Goal: Transaction & Acquisition: Purchase product/service

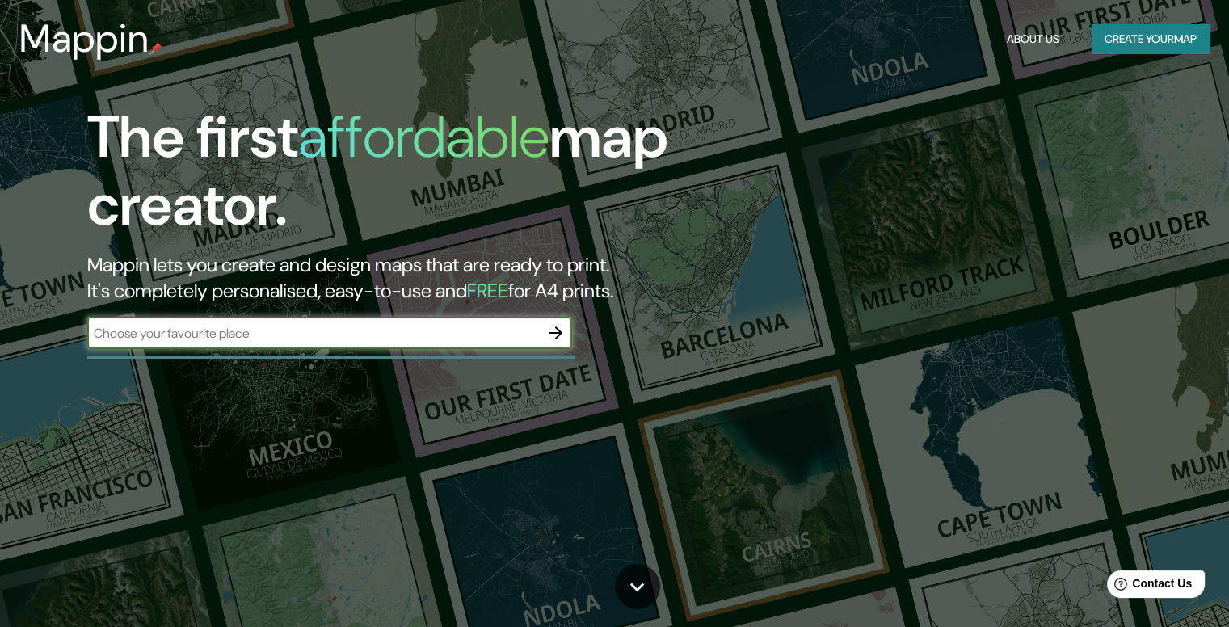
click at [430, 337] on input "text" at bounding box center [313, 333] width 453 height 19
type input "mar del plata"
click at [562, 330] on icon "button" at bounding box center [555, 332] width 19 height 19
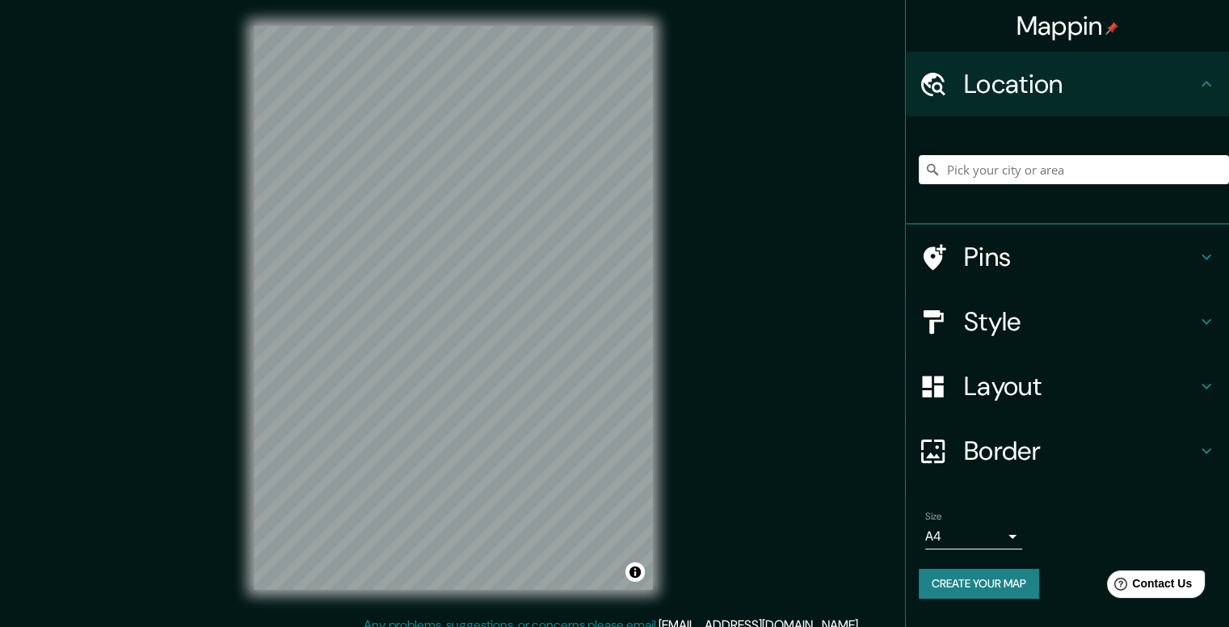
click at [642, 364] on div "Mappin Location Pins Style Layout Border Choose a border. Hint : you can make l…" at bounding box center [614, 321] width 1229 height 642
click at [984, 183] on input "Pick your city or area" at bounding box center [1074, 169] width 310 height 29
click at [1010, 200] on div at bounding box center [1074, 169] width 310 height 81
click at [1000, 176] on div at bounding box center [1074, 169] width 310 height 81
click at [999, 172] on input "Pick your city or area" at bounding box center [1074, 169] width 310 height 29
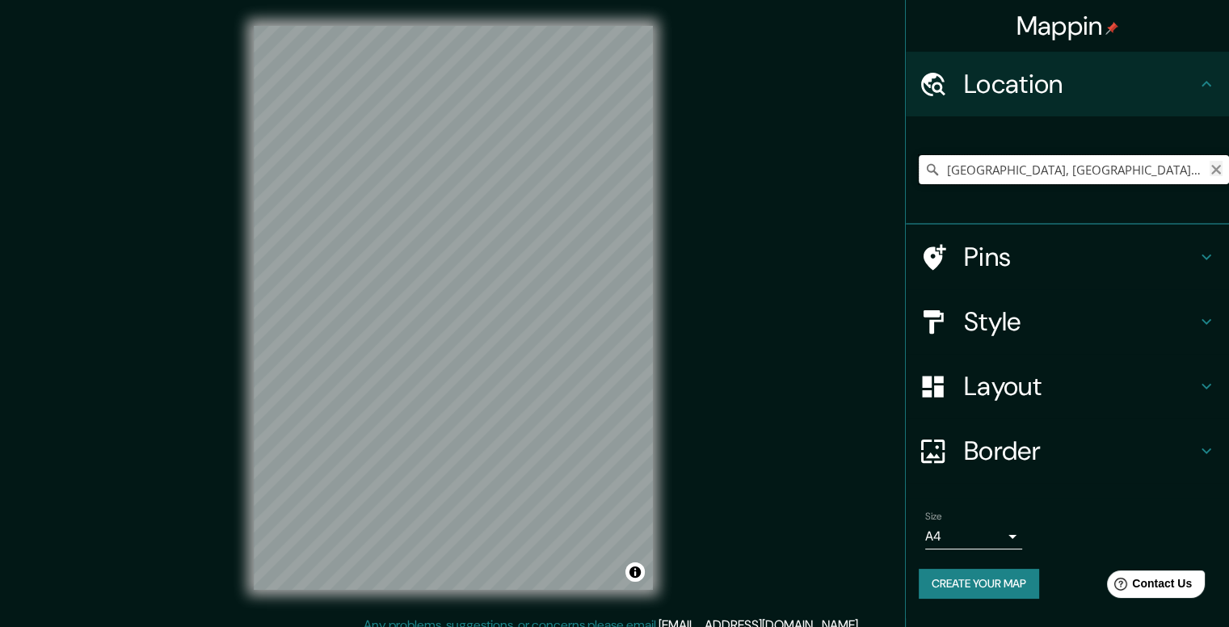
type input "[GEOGRAPHIC_DATA], [GEOGRAPHIC_DATA], [GEOGRAPHIC_DATA], [GEOGRAPHIC_DATA]"
click at [1212, 172] on icon "Clear" at bounding box center [1216, 170] width 10 height 10
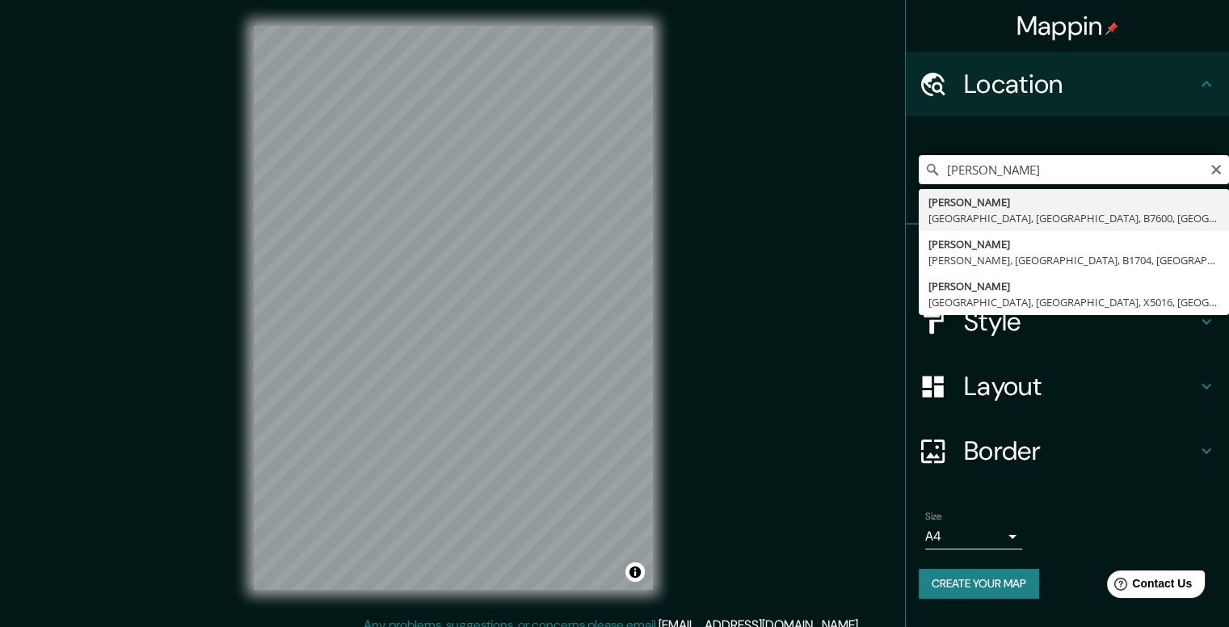
type input "[PERSON_NAME], [GEOGRAPHIC_DATA], [GEOGRAPHIC_DATA], B7600, [GEOGRAPHIC_DATA]"
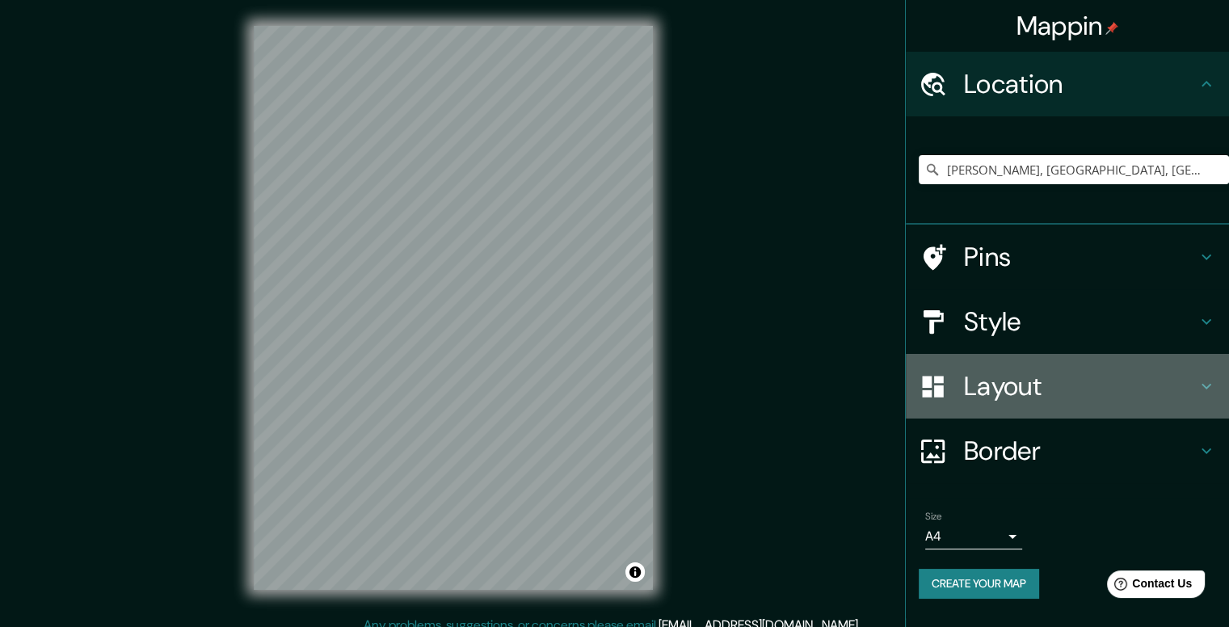
click at [1049, 391] on h4 "Layout" at bounding box center [1080, 386] width 233 height 32
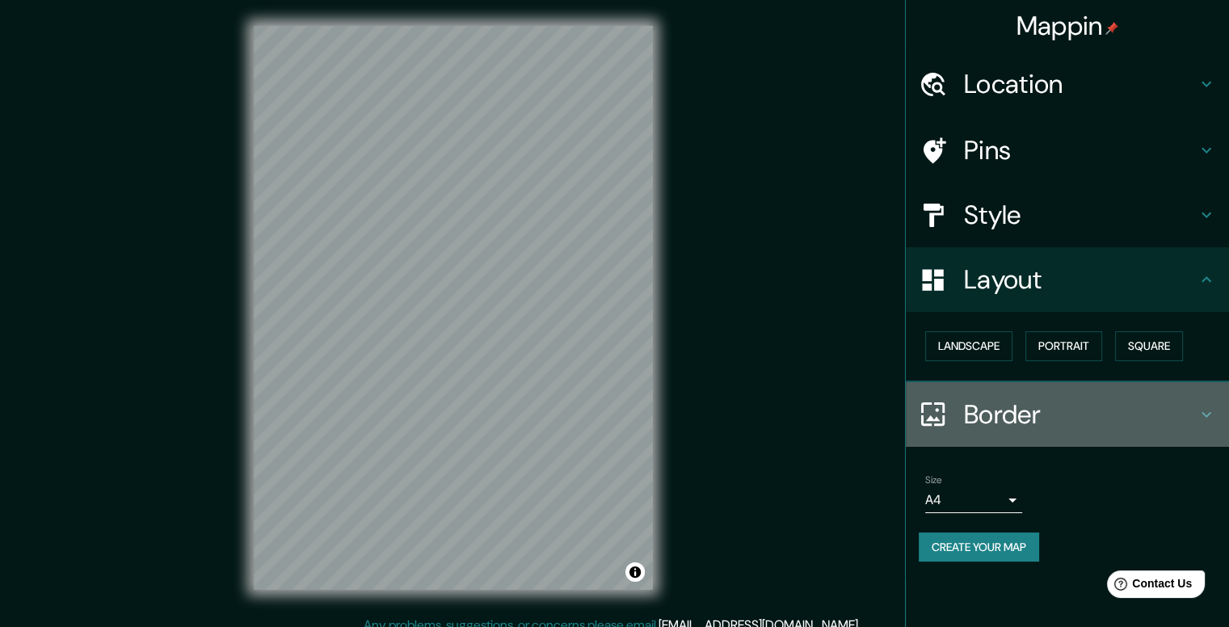
click at [1054, 418] on h4 "Border" at bounding box center [1080, 414] width 233 height 32
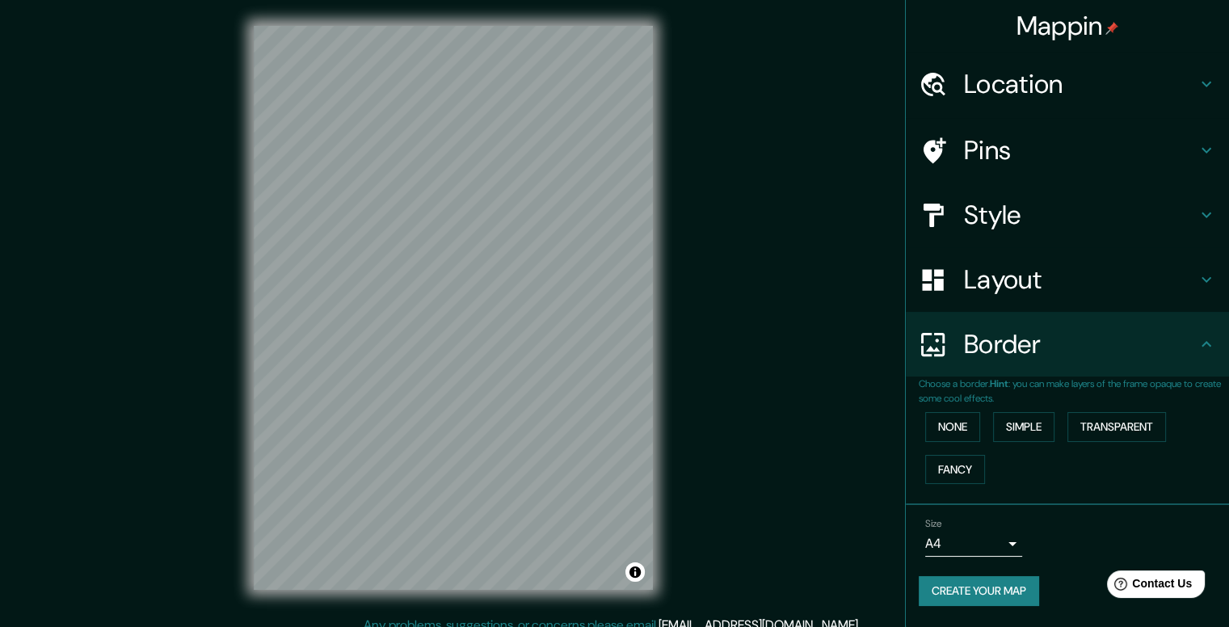
click at [1044, 387] on p "Choose a border. Hint : you can make layers of the frame opaque to create some …" at bounding box center [1074, 391] width 310 height 29
click at [1013, 279] on h4 "Layout" at bounding box center [1080, 279] width 233 height 32
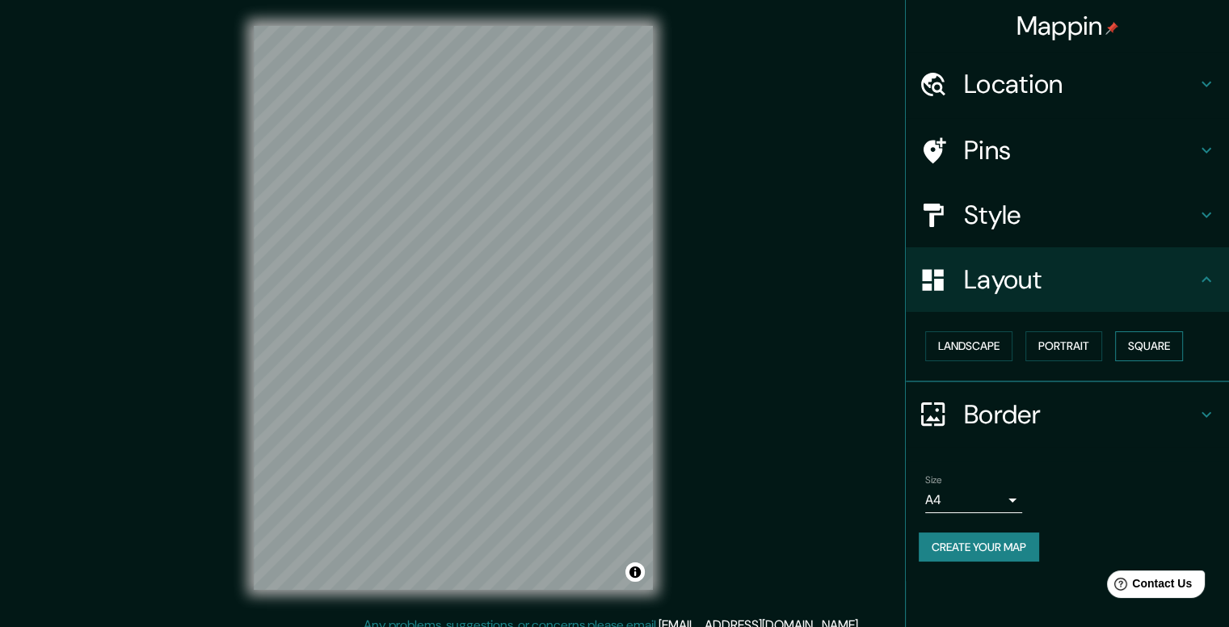
click at [1166, 346] on button "Square" at bounding box center [1149, 346] width 68 height 30
